Goal: Check status

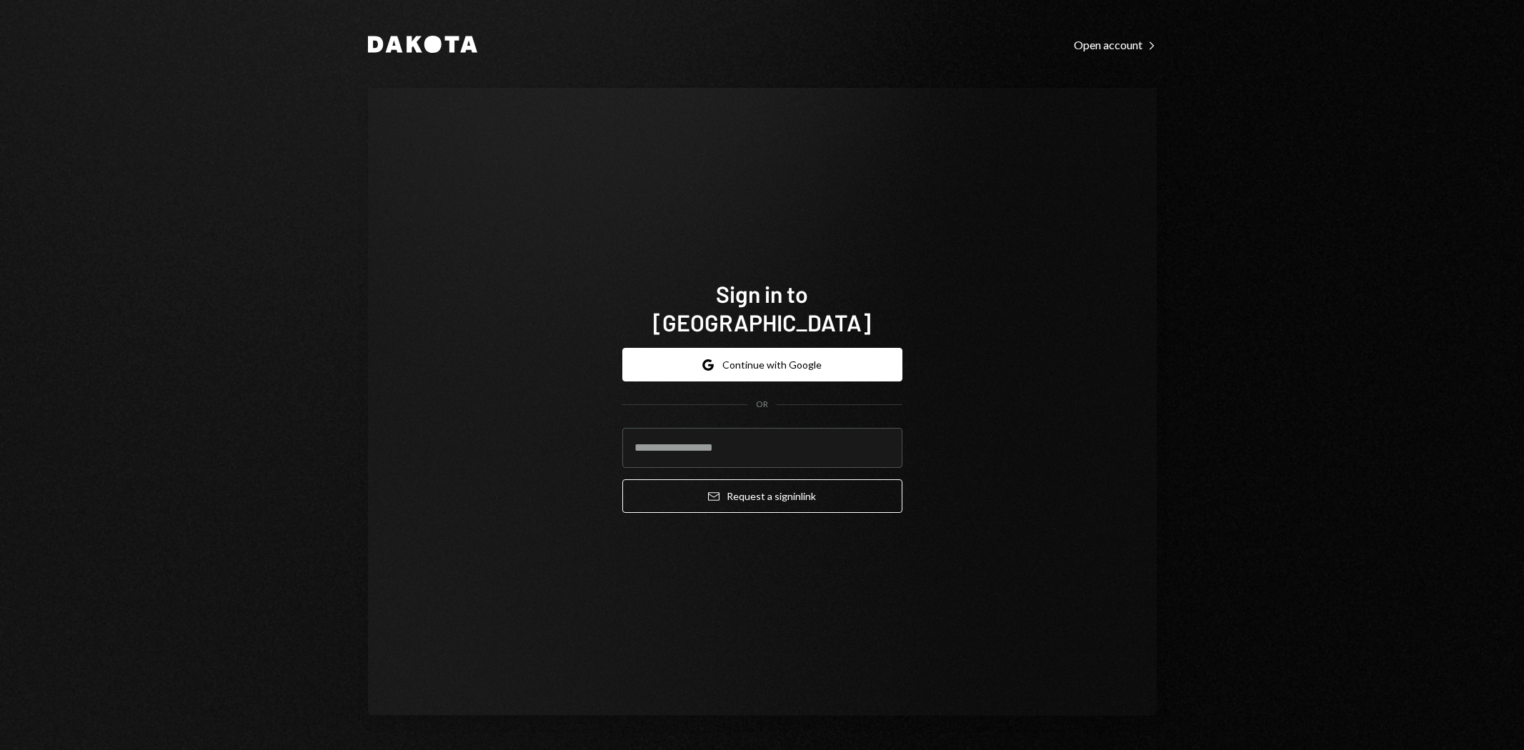
drag, startPoint x: 0, startPoint y: 0, endPoint x: 781, endPoint y: 434, distance: 893.7
click at [780, 428] on input "email" at bounding box center [762, 448] width 280 height 40
type input "**********"
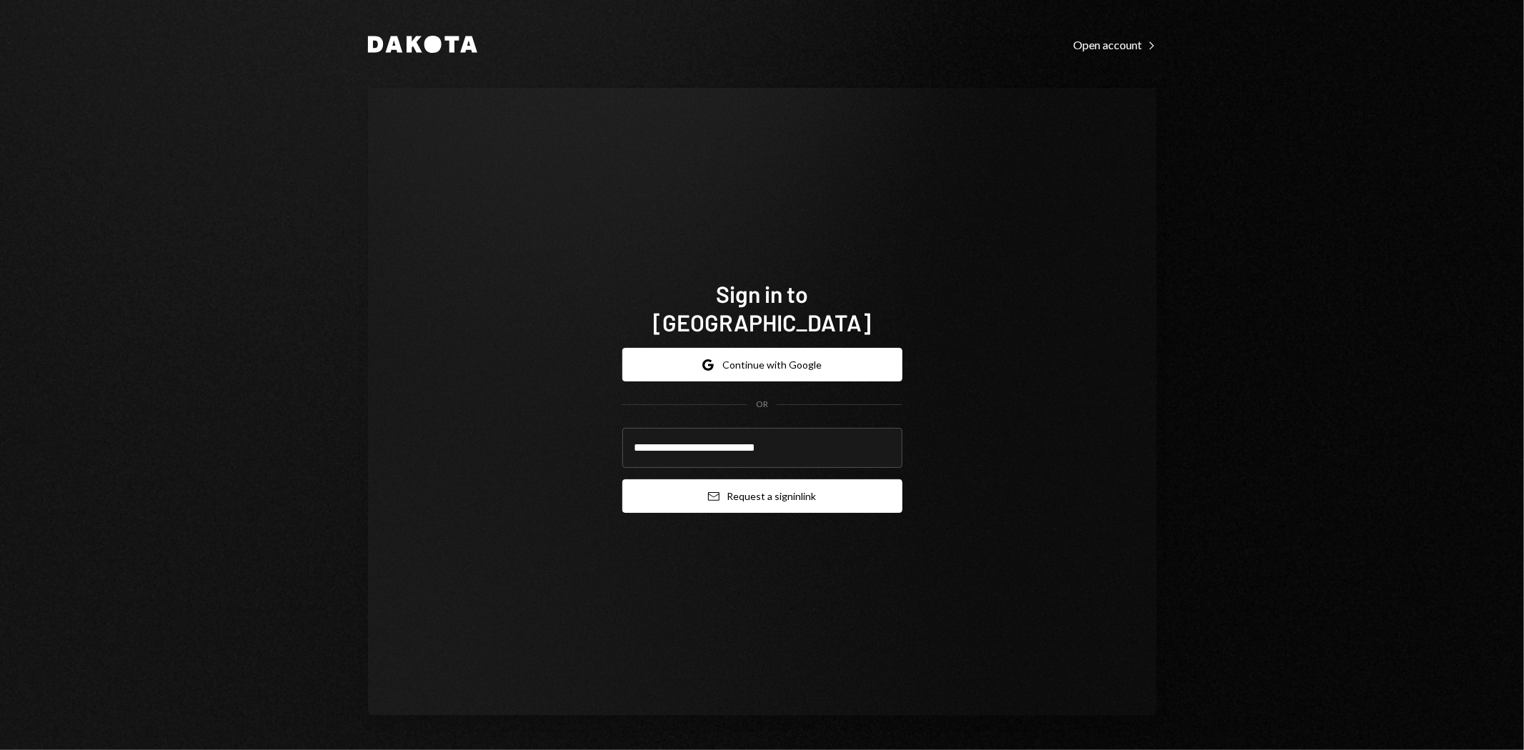
click at [780, 480] on button "Email Request a sign in link" at bounding box center [762, 496] width 280 height 34
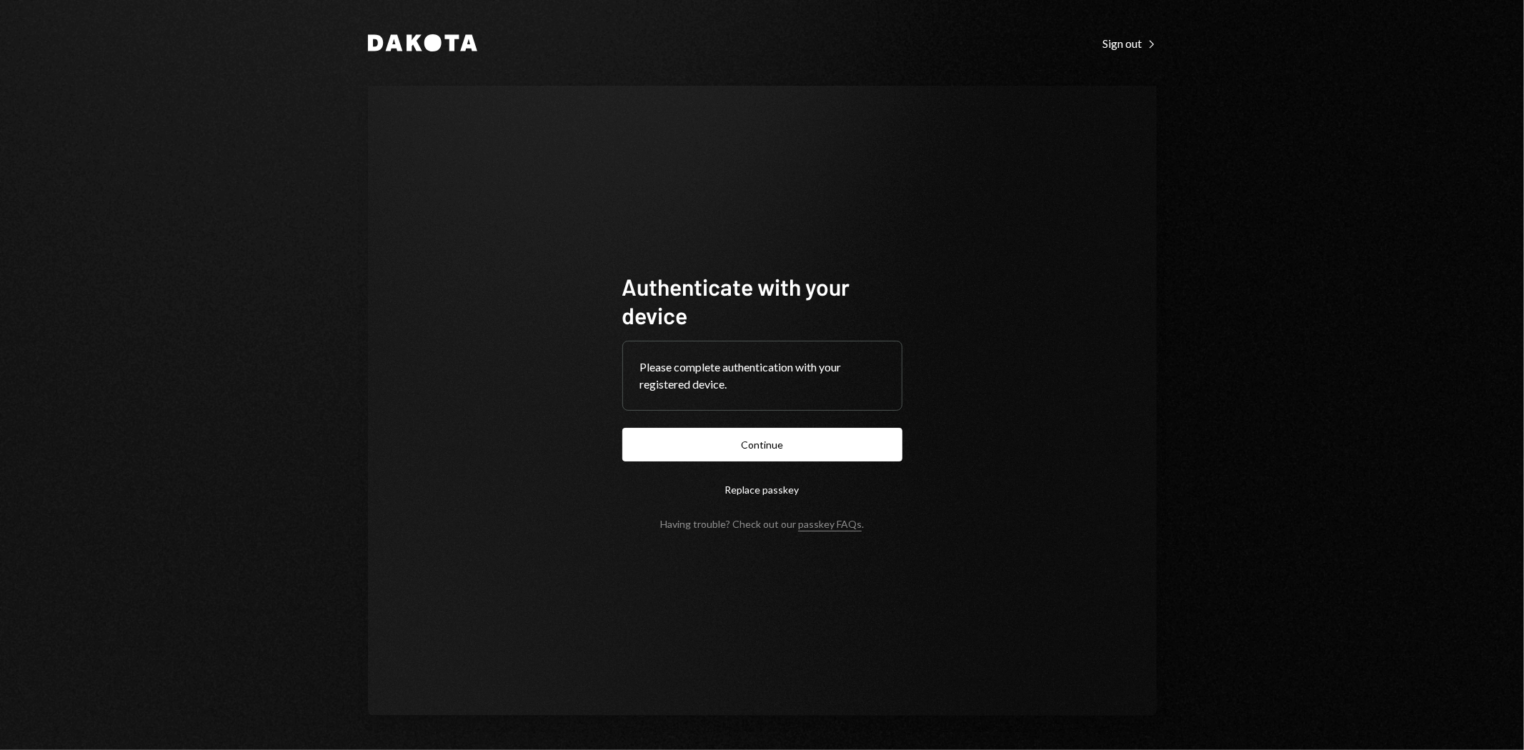
drag, startPoint x: 738, startPoint y: 445, endPoint x: 807, endPoint y: 415, distance: 75.5
click at [738, 445] on button "Continue" at bounding box center [762, 445] width 280 height 34
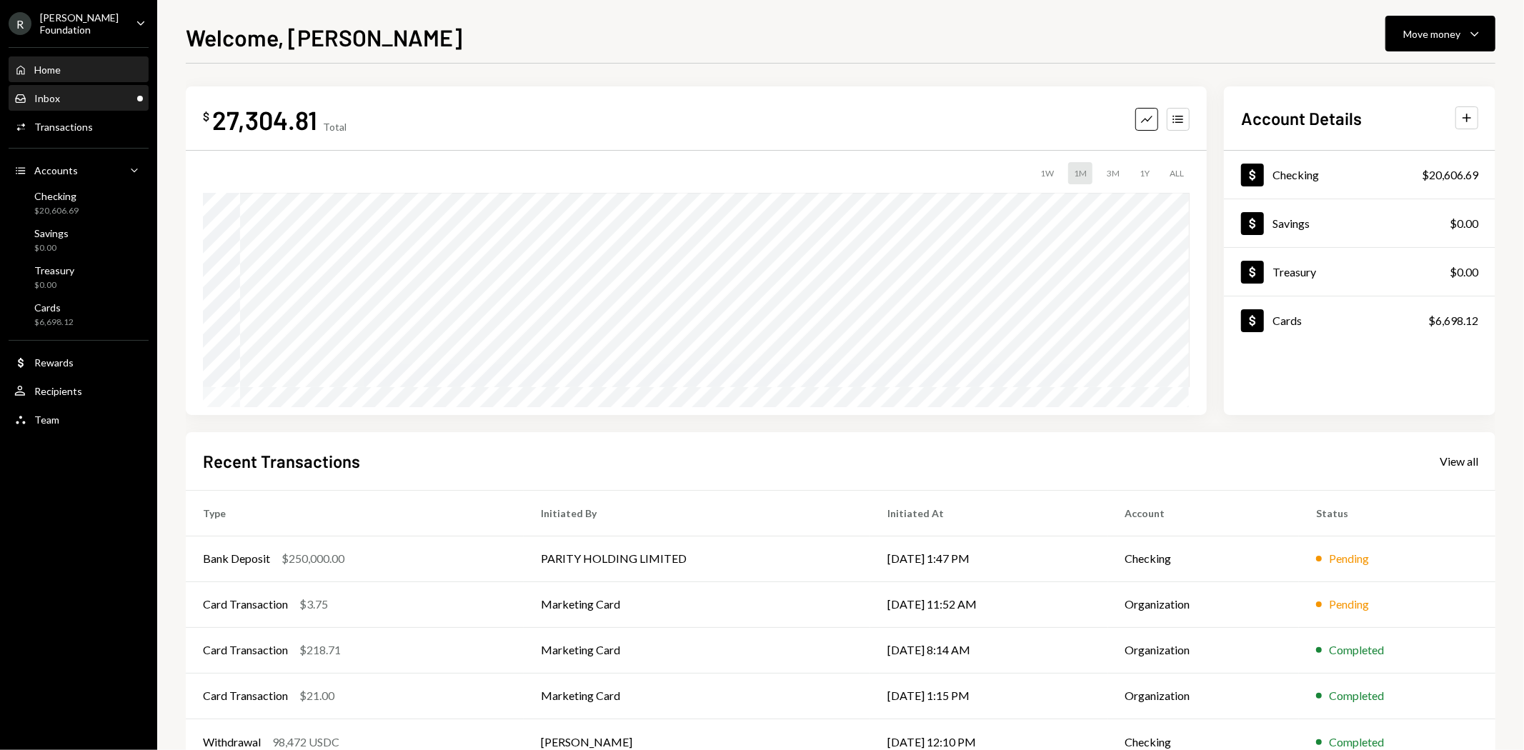
click at [69, 96] on div "Inbox Inbox" at bounding box center [78, 98] width 129 height 13
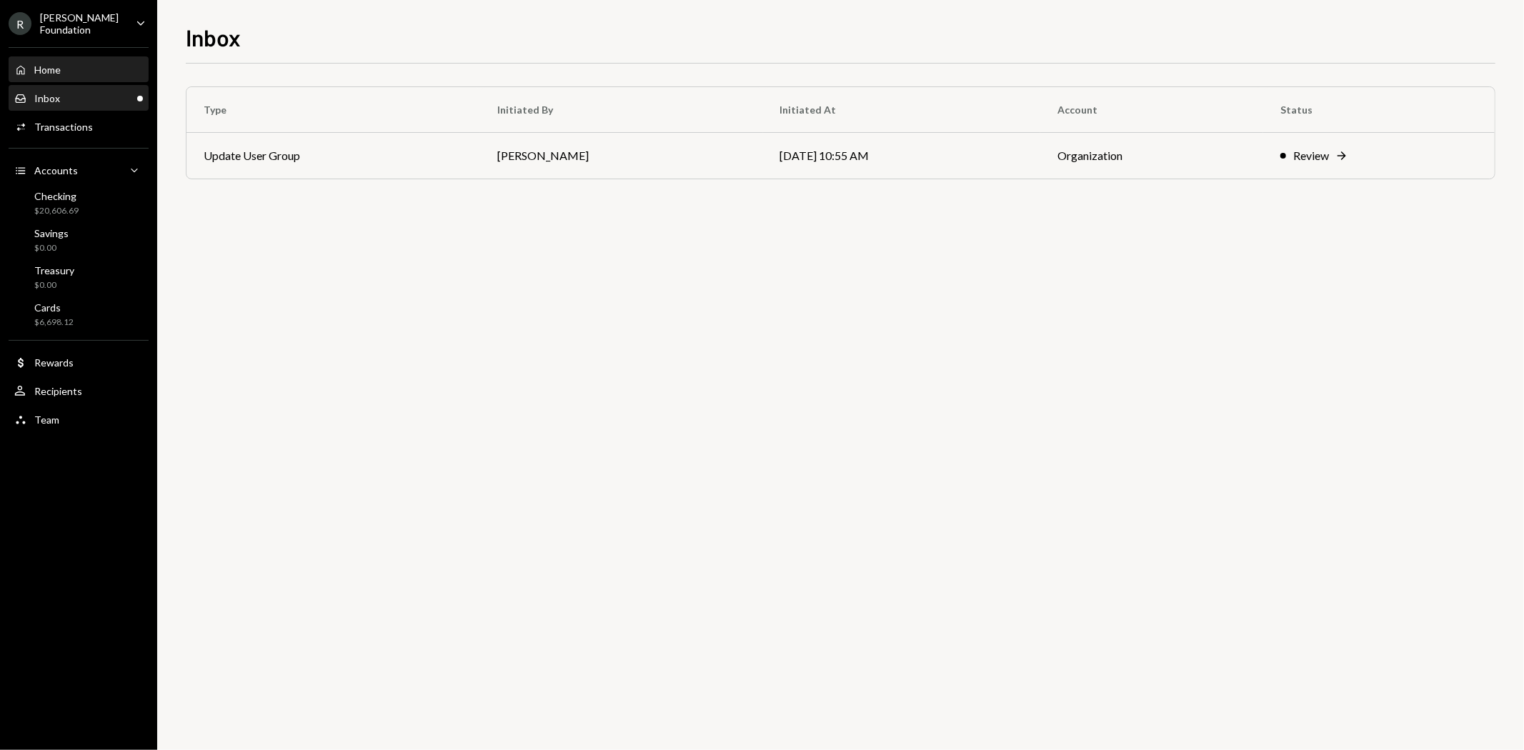
click at [65, 74] on div "Home Home" at bounding box center [78, 70] width 129 height 24
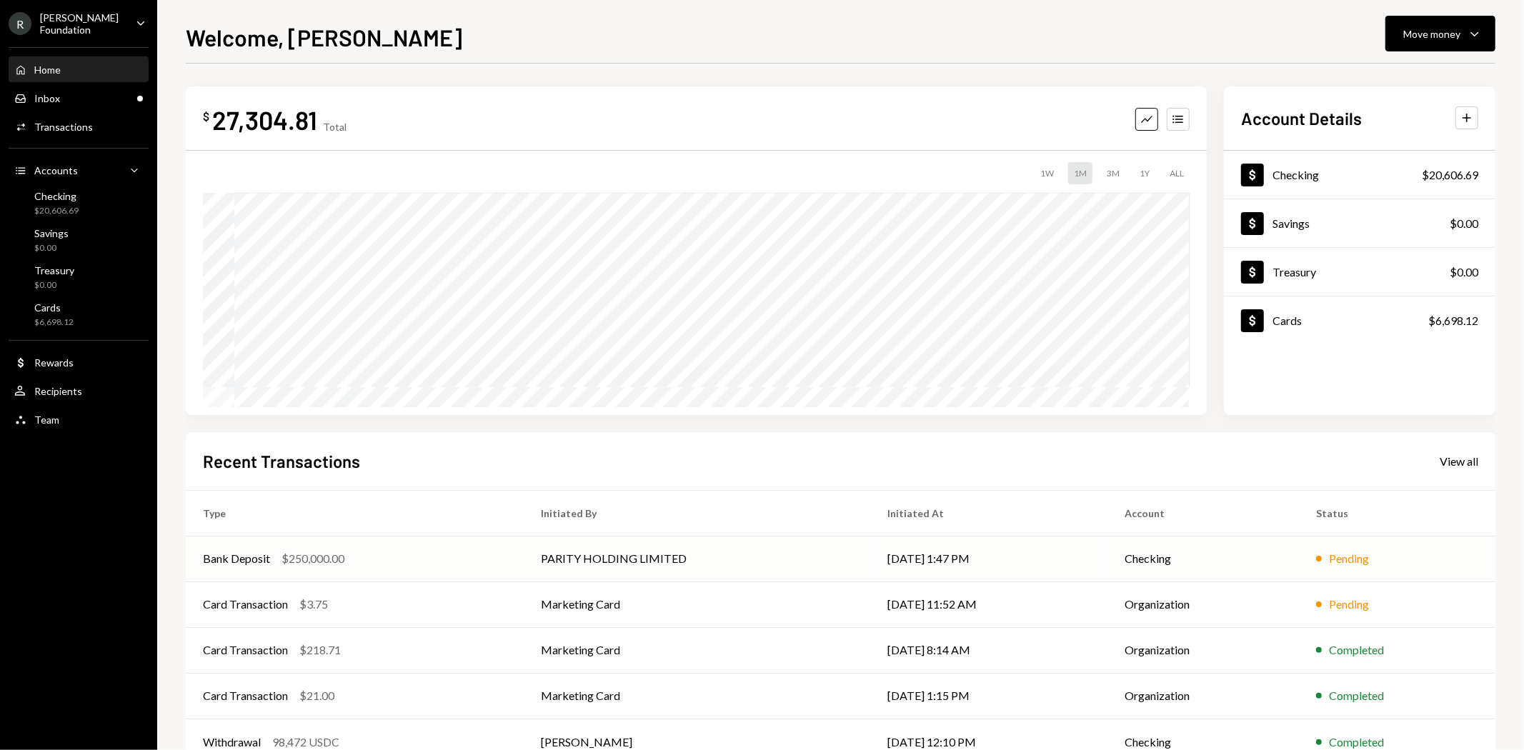
click at [1145, 572] on td "Checking" at bounding box center [1203, 559] width 191 height 46
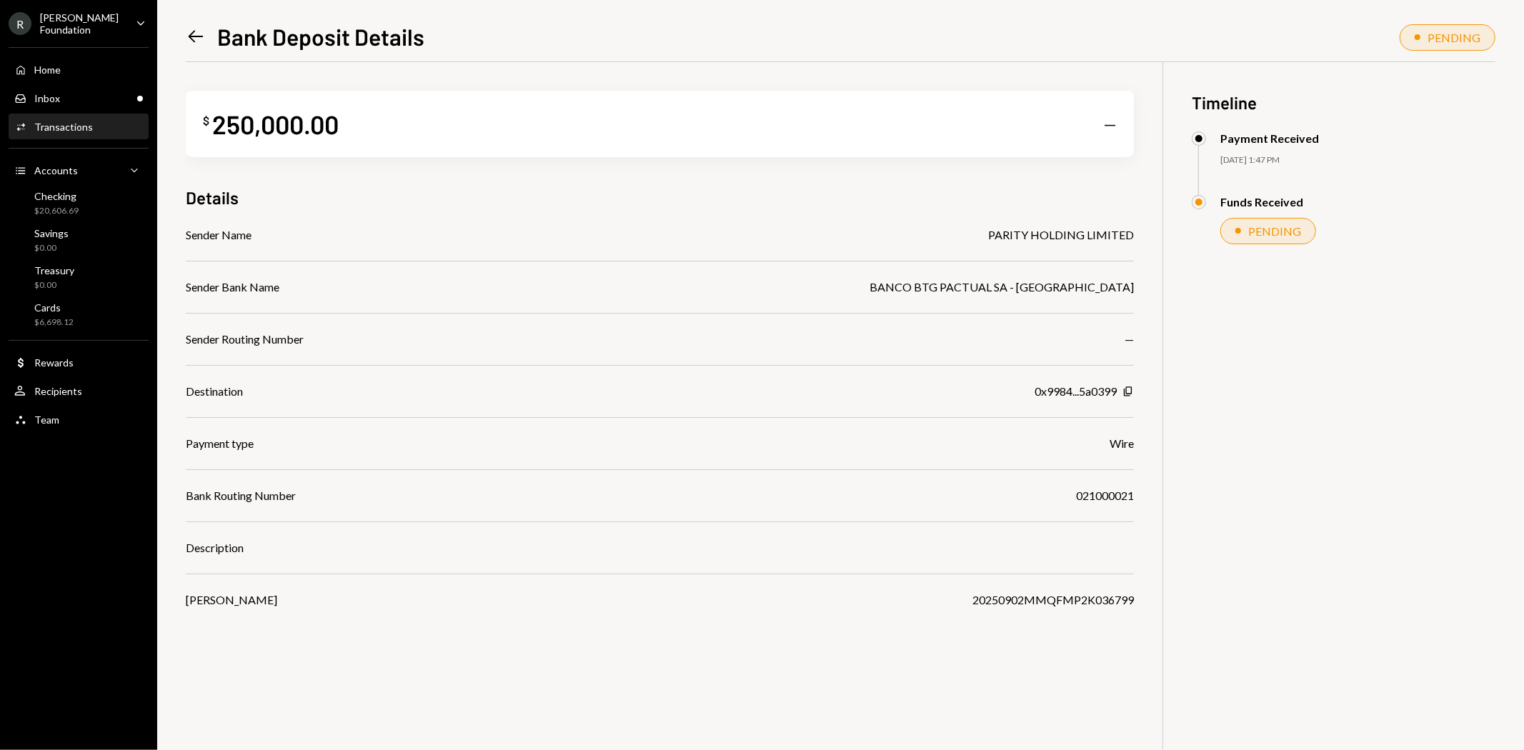
click at [183, 32] on div "Left Arrow Bank Deposit Details PENDING $ 250,000.00 — Details Sender Name PARI…" at bounding box center [840, 375] width 1367 height 750
